Goal: Information Seeking & Learning: Learn about a topic

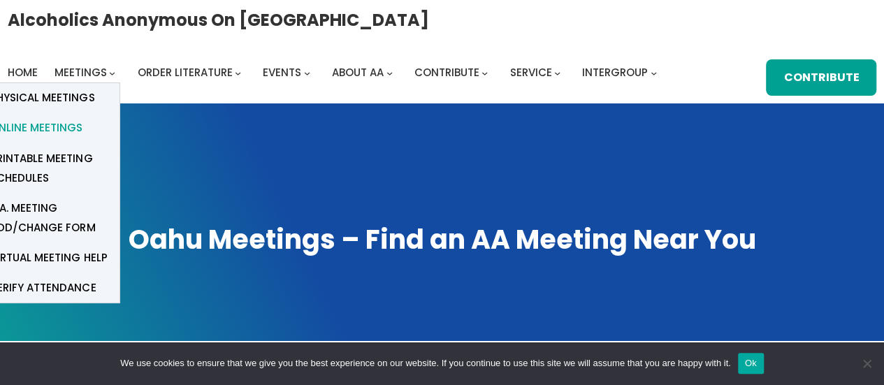
click at [67, 124] on span "Online Meetings" at bounding box center [36, 128] width 92 height 20
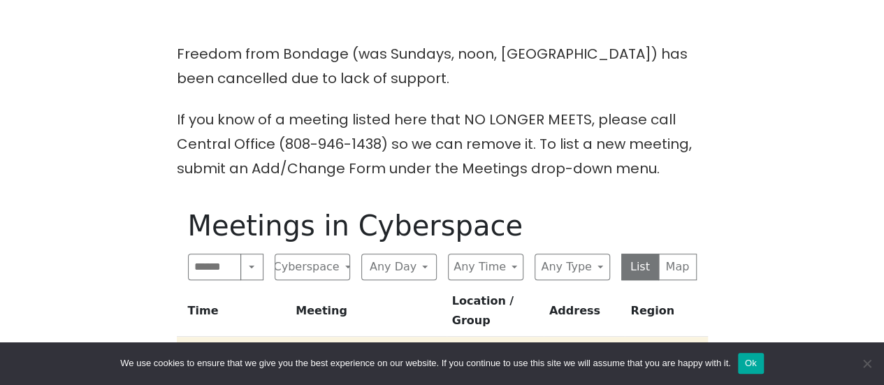
scroll to position [349, 0]
click at [406, 259] on button "Any Day" at bounding box center [398, 266] width 75 height 27
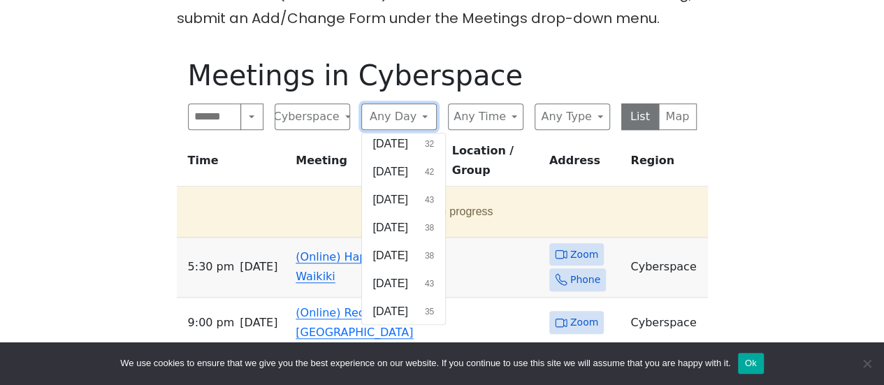
scroll to position [592, 0]
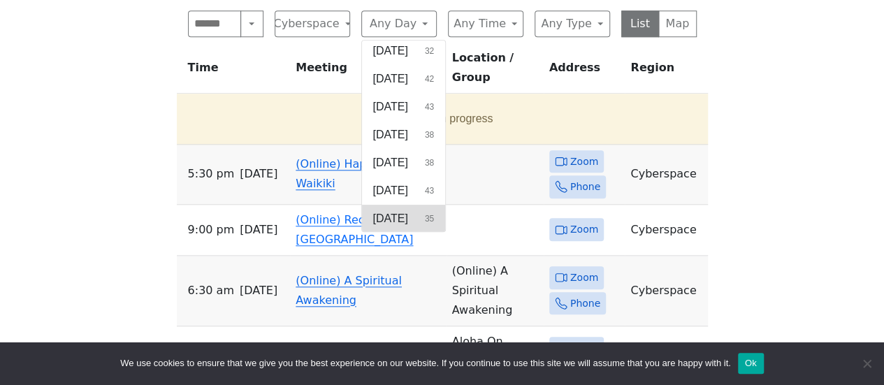
click at [408, 215] on span "[DATE]" at bounding box center [390, 218] width 35 height 17
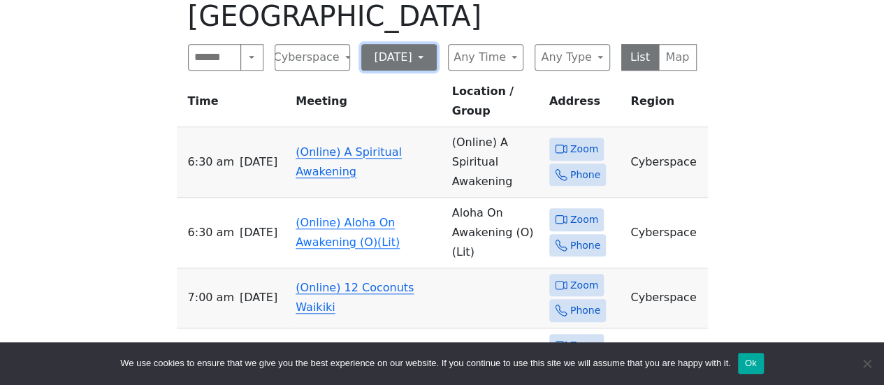
click at [423, 44] on button "[DATE]" at bounding box center [398, 57] width 75 height 27
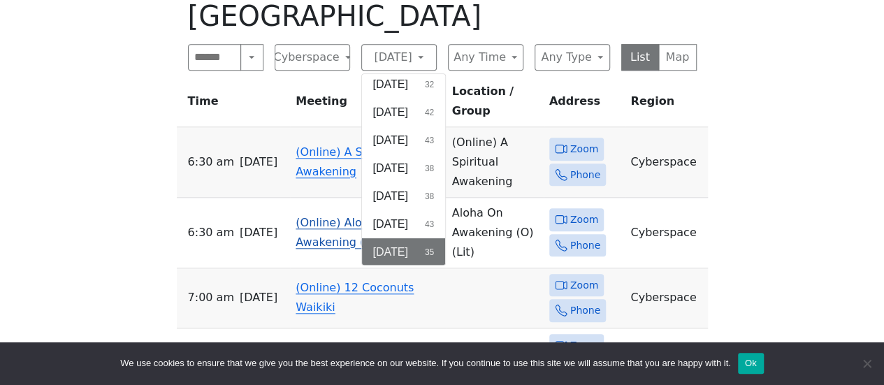
click at [391, 216] on span "[DATE]" at bounding box center [390, 224] width 35 height 17
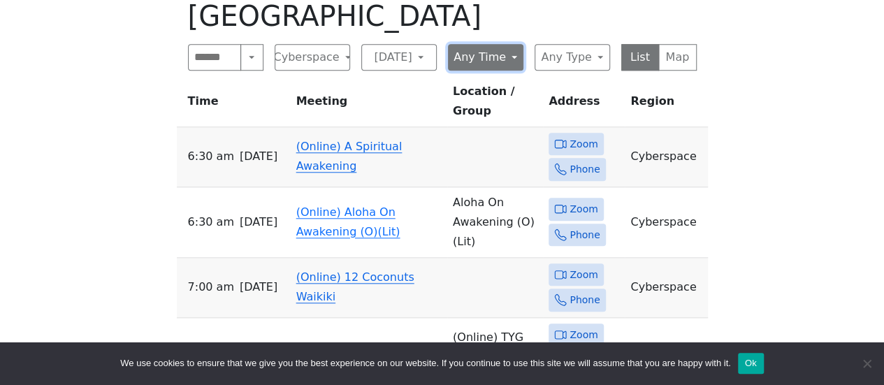
click at [499, 44] on button "Any Time" at bounding box center [485, 57] width 75 height 27
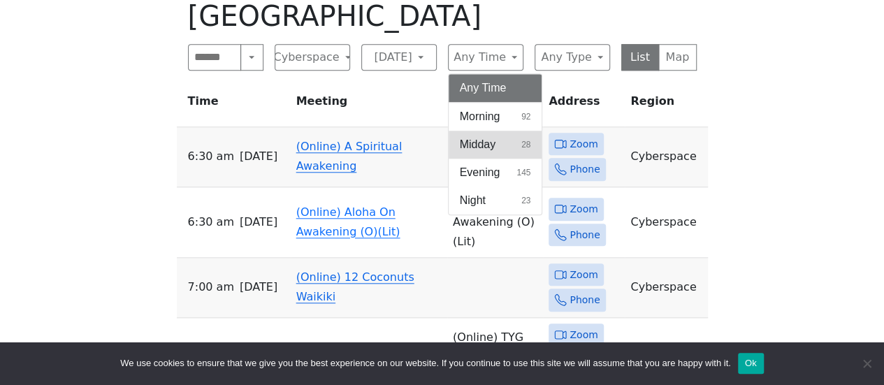
click at [499, 131] on button "Midday 28" at bounding box center [496, 145] width 94 height 28
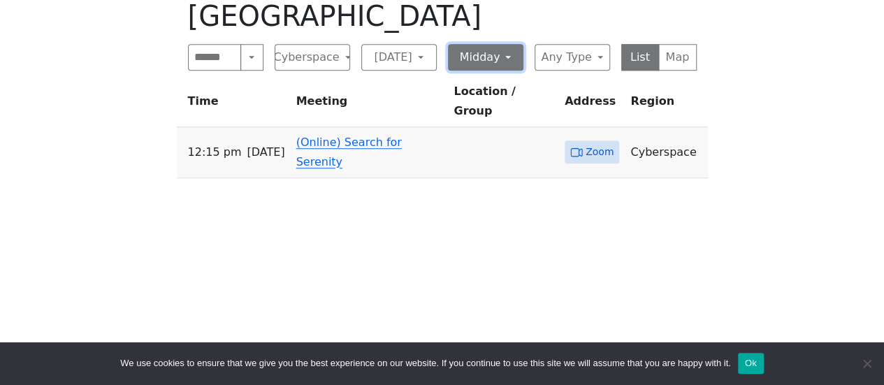
click at [509, 44] on button "Midday" at bounding box center [485, 57] width 75 height 27
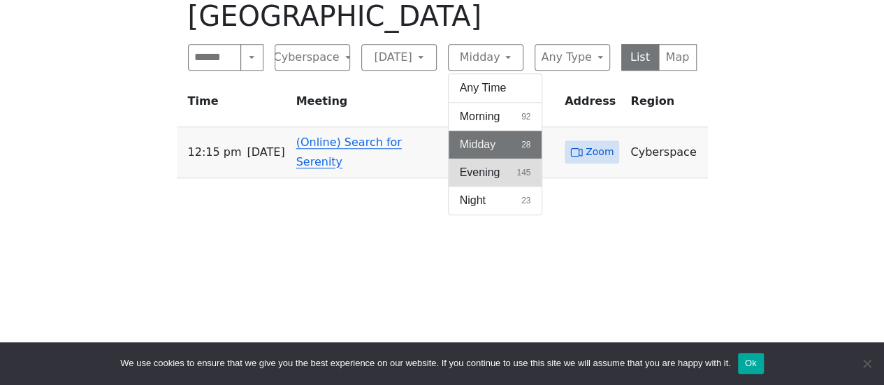
click at [493, 164] on span "Evening" at bounding box center [480, 172] width 41 height 17
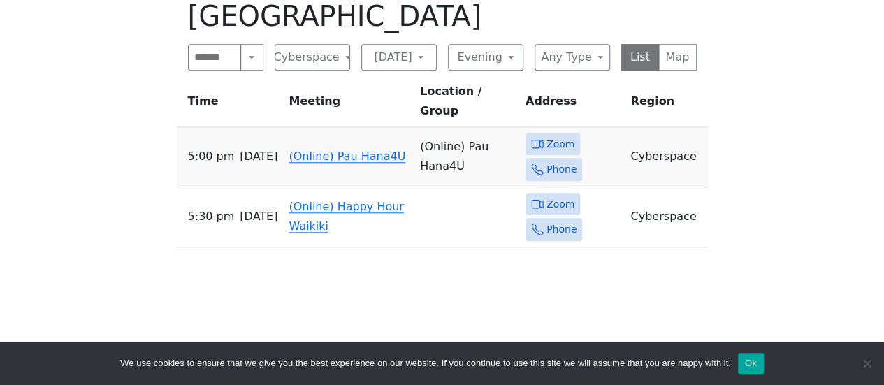
click at [493, 187] on td at bounding box center [467, 217] width 106 height 60
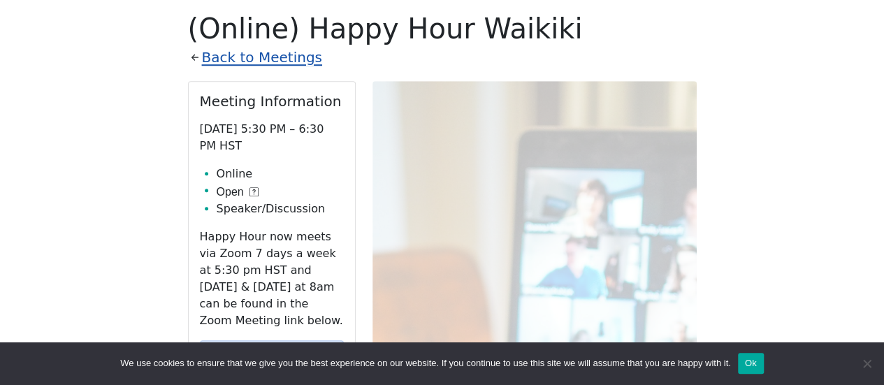
click at [229, 54] on link "Back to Meetings" at bounding box center [262, 57] width 120 height 24
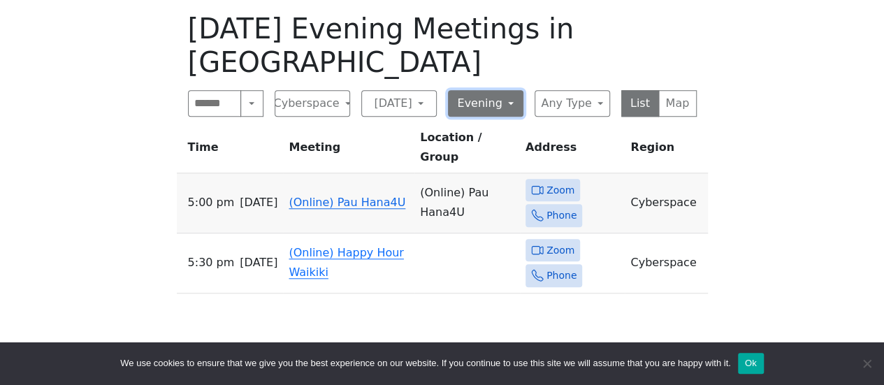
click at [487, 90] on button "Evening" at bounding box center [485, 103] width 75 height 27
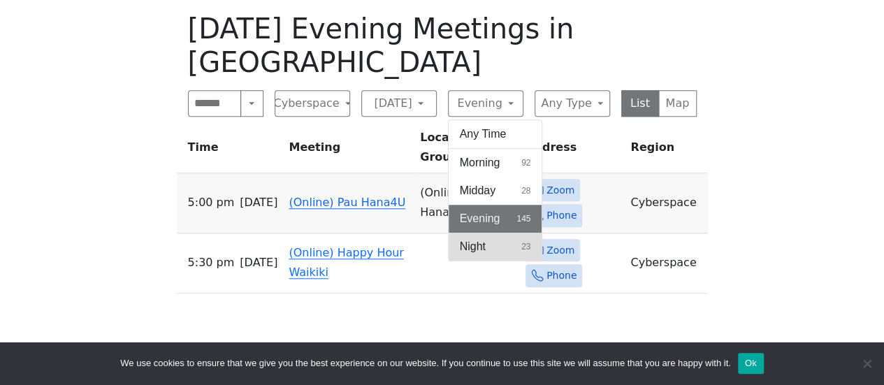
click at [468, 238] on span "Night" at bounding box center [473, 246] width 26 height 17
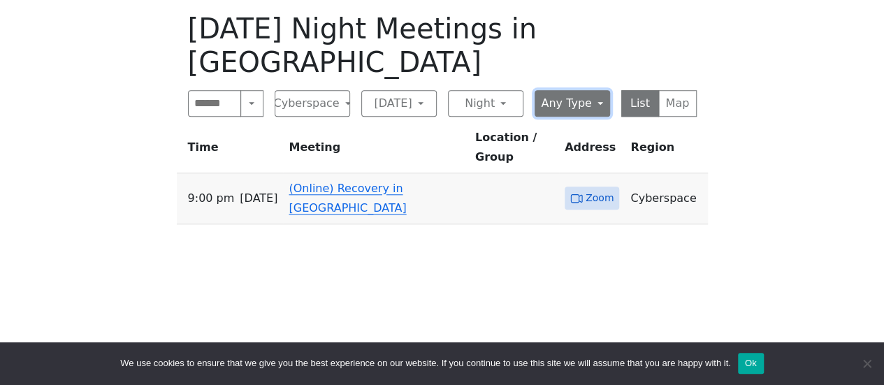
click at [577, 90] on button "Any Type" at bounding box center [572, 103] width 75 height 27
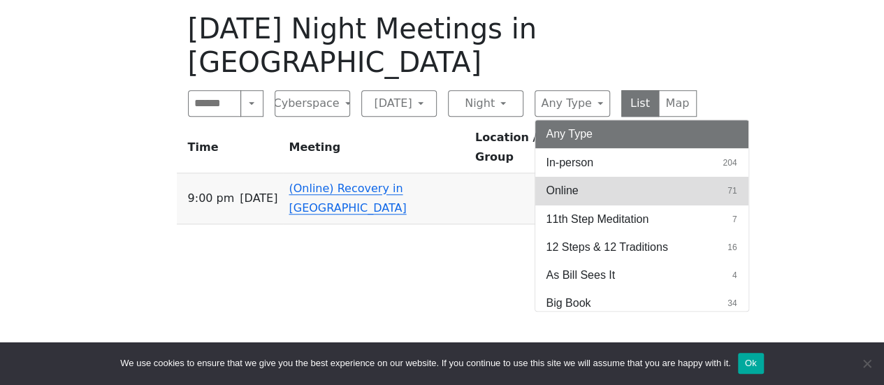
click at [557, 182] on span "Online" at bounding box center [562, 190] width 32 height 17
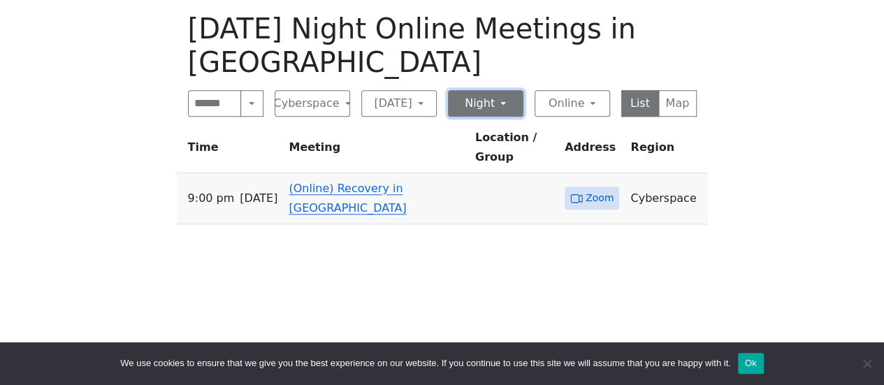
click at [493, 99] on button "Night" at bounding box center [485, 103] width 75 height 27
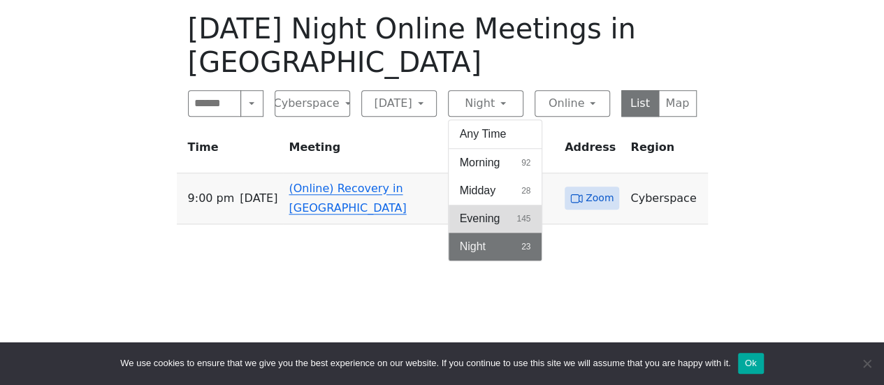
click at [466, 212] on span "Evening" at bounding box center [480, 218] width 41 height 17
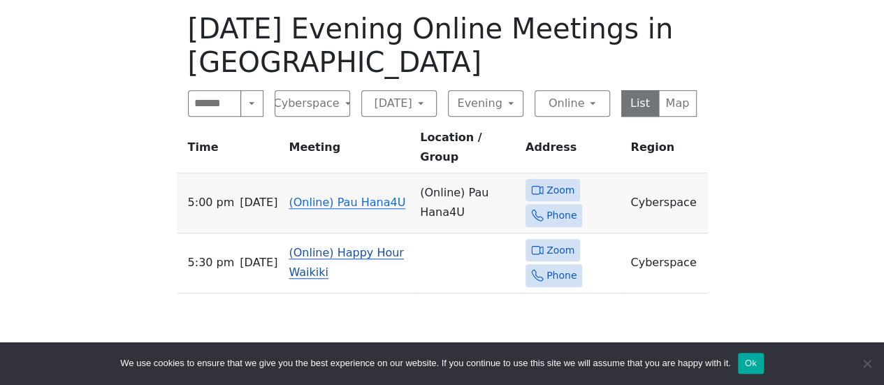
click at [319, 246] on link "(Online) Happy Hour Waikiki" at bounding box center [346, 262] width 115 height 33
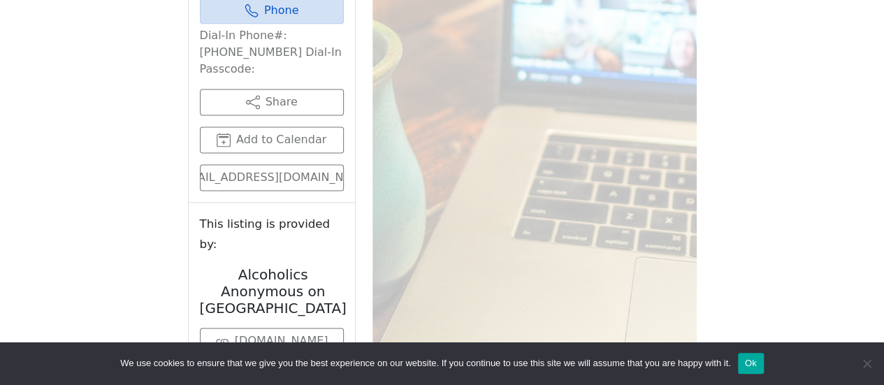
scroll to position [965, 0]
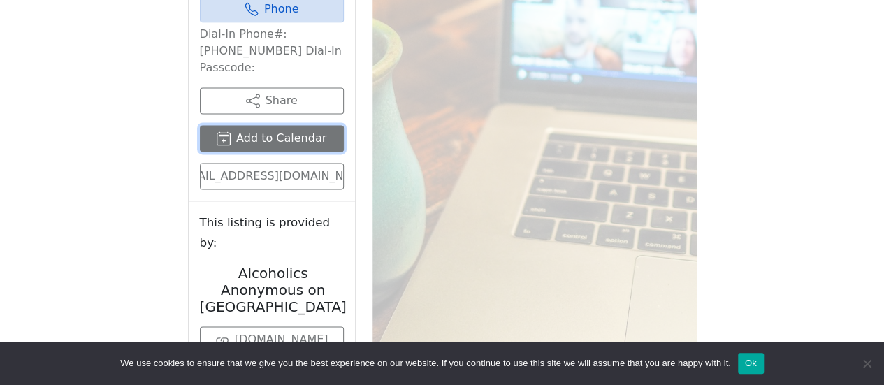
click at [226, 125] on button "Add to Calendar" at bounding box center [272, 138] width 144 height 27
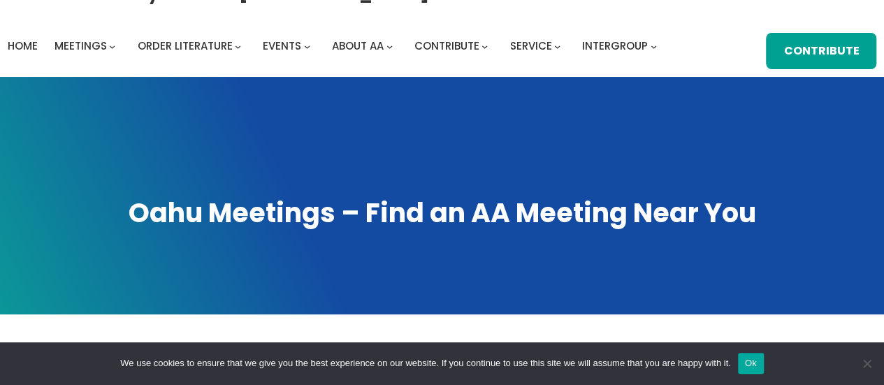
scroll to position [0, 0]
